Goal: Task Accomplishment & Management: Complete application form

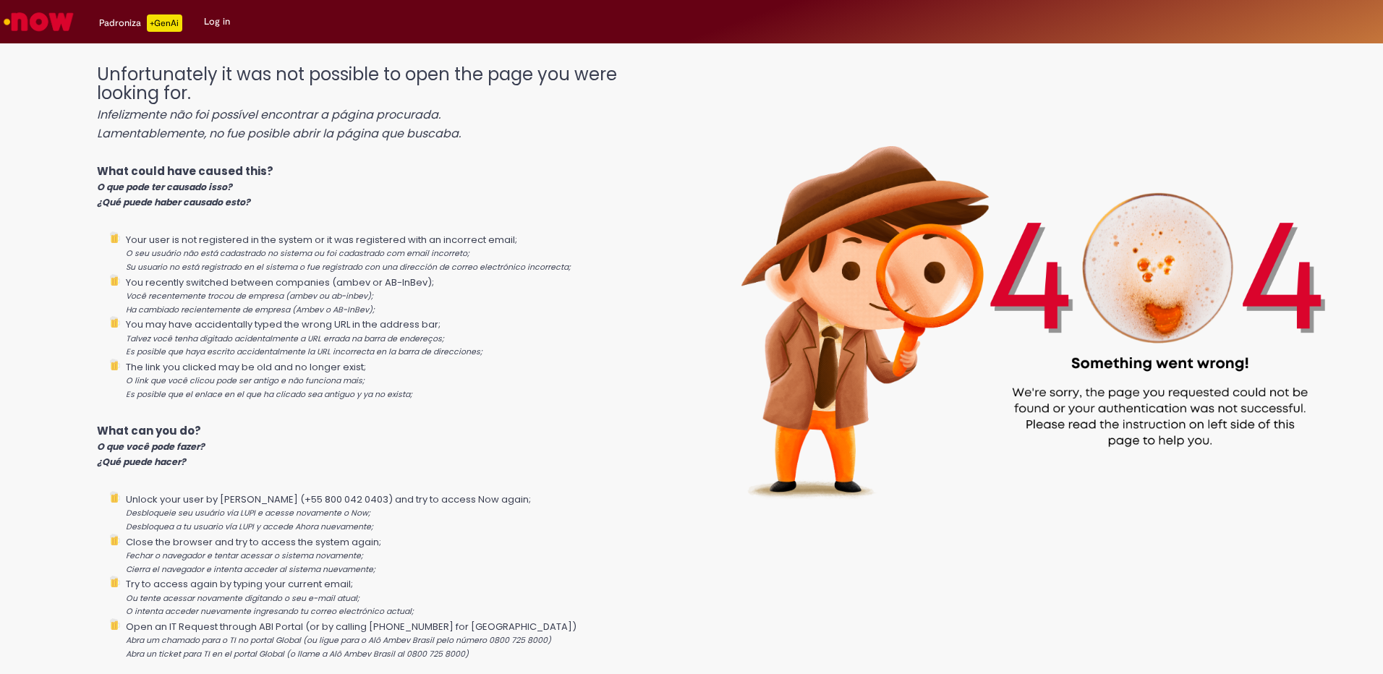
click at [38, 25] on img "Go to homepage" at bounding box center [38, 21] width 74 height 29
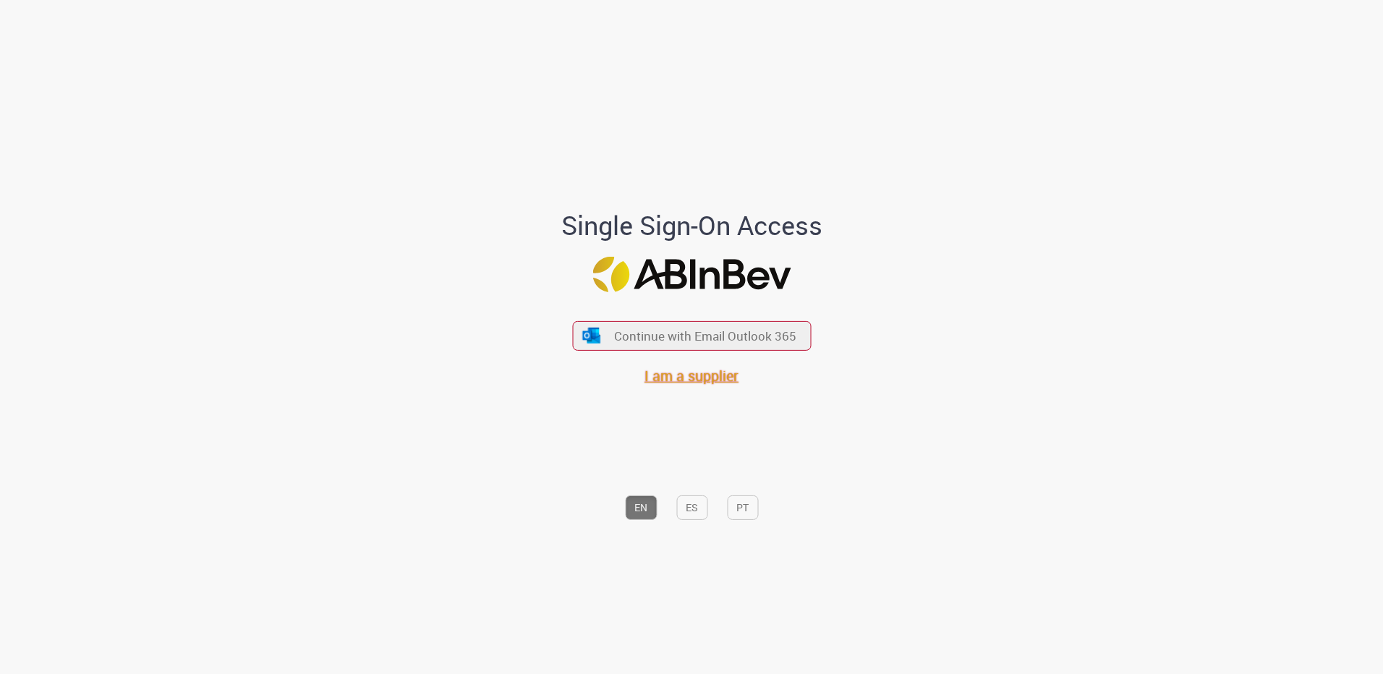
click at [668, 380] on span "I am a supplier" at bounding box center [691, 376] width 94 height 20
click at [623, 343] on span "Continue with Email Outlook 365" at bounding box center [706, 336] width 186 height 17
